Goal: Task Accomplishment & Management: Manage account settings

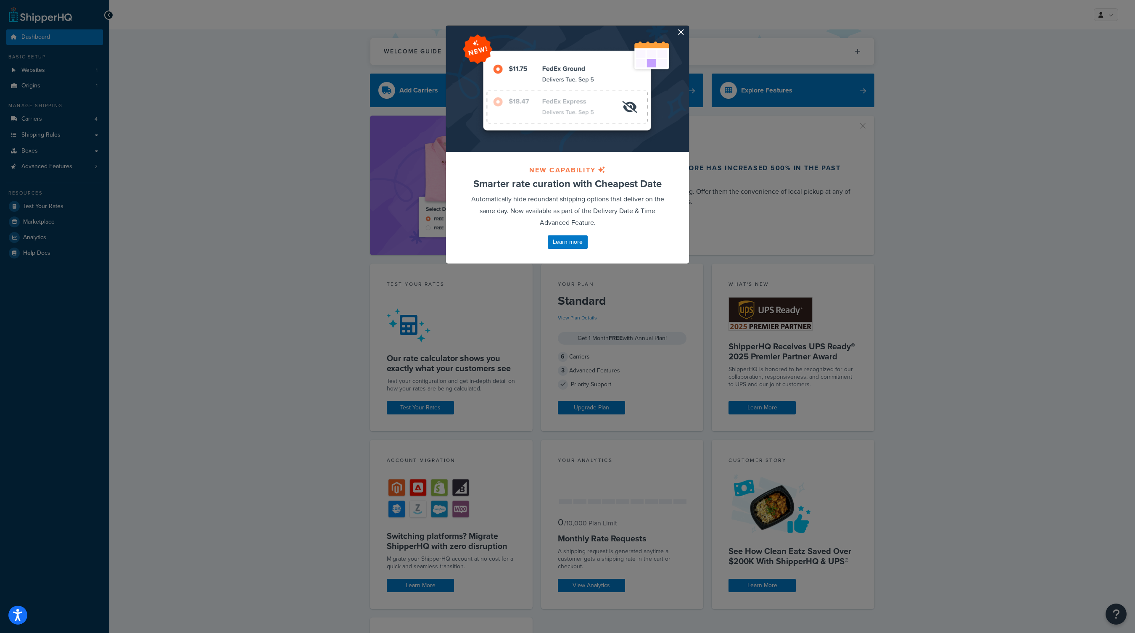
click at [687, 28] on button "button" at bounding box center [688, 27] width 2 height 2
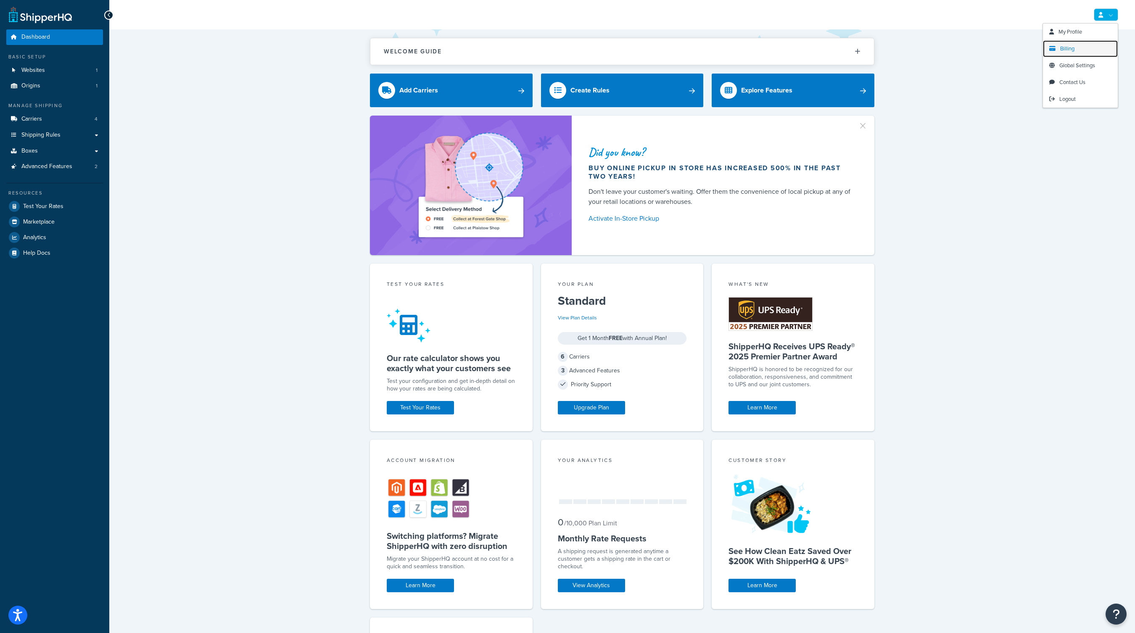
click at [1080, 47] on link "Billing" at bounding box center [1080, 48] width 75 height 17
click at [1078, 98] on link "Logout" at bounding box center [1080, 99] width 75 height 17
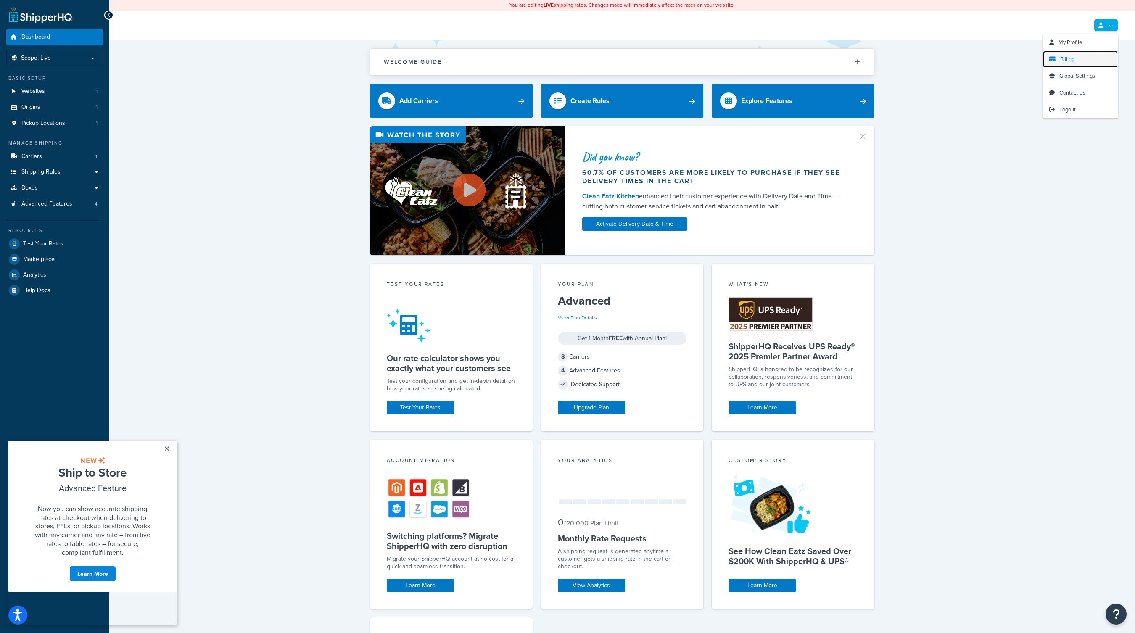
click at [1070, 61] on span "Billing" at bounding box center [1067, 59] width 14 height 8
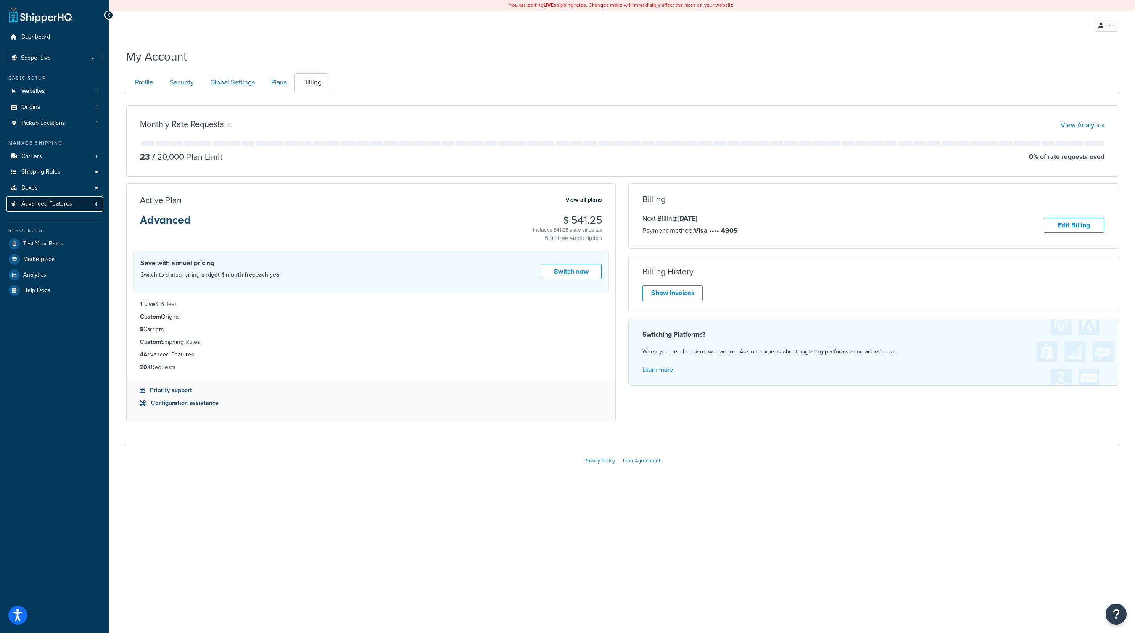
click at [58, 206] on span "Advanced Features" at bounding box center [46, 204] width 51 height 7
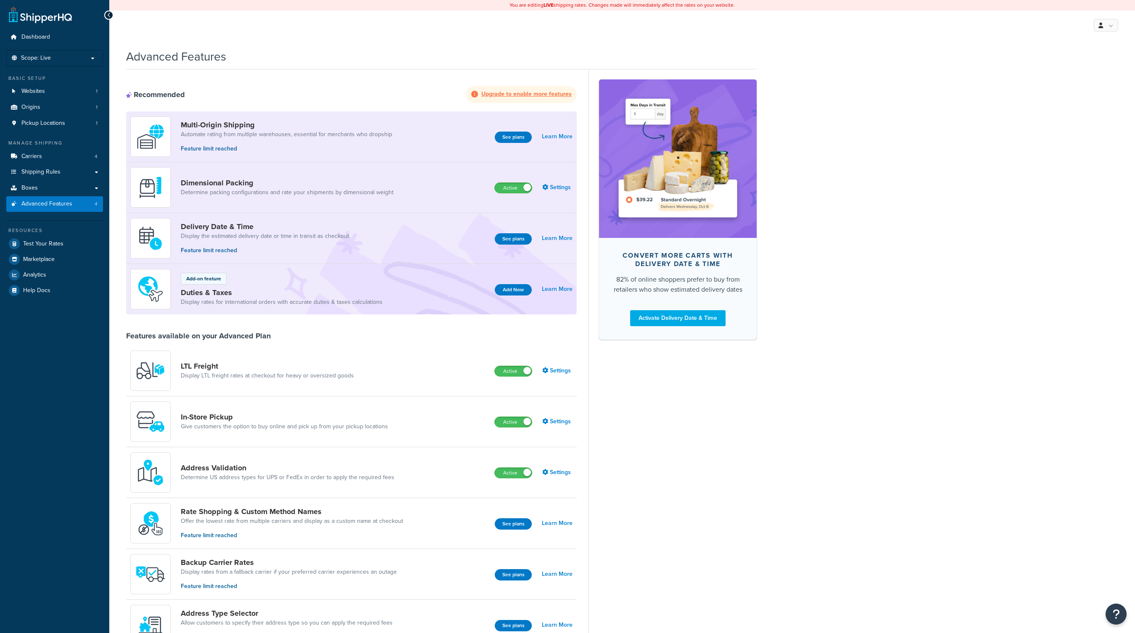
scroll to position [28, 0]
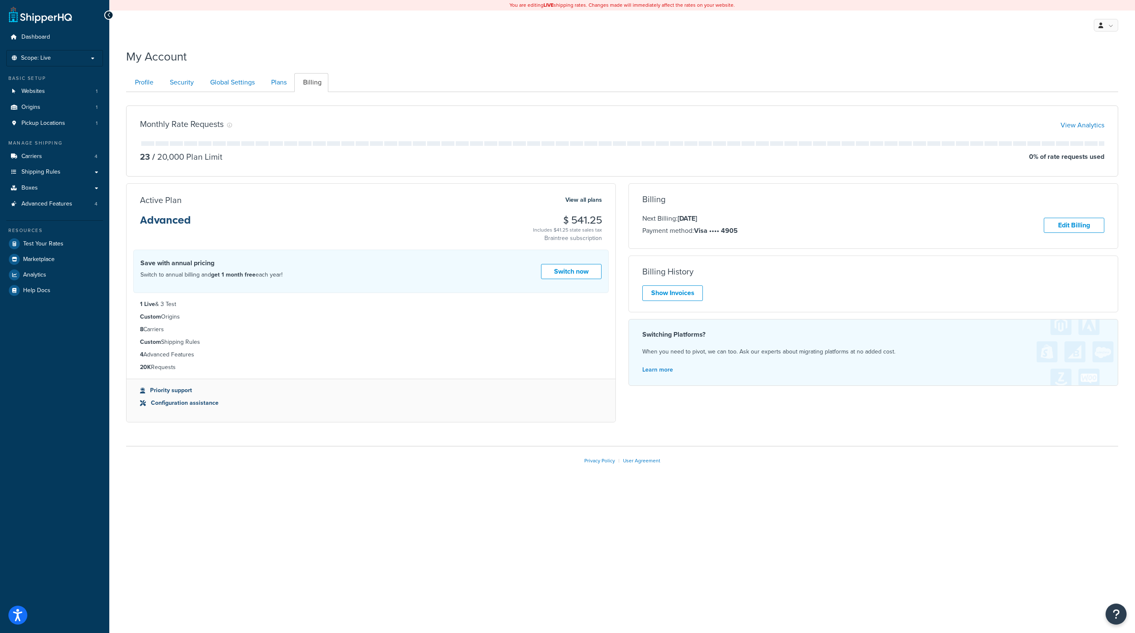
click at [629, 85] on ul "Profile Security Global Settings Plans Billing" at bounding box center [622, 82] width 992 height 19
